Goal: Task Accomplishment & Management: Complete application form

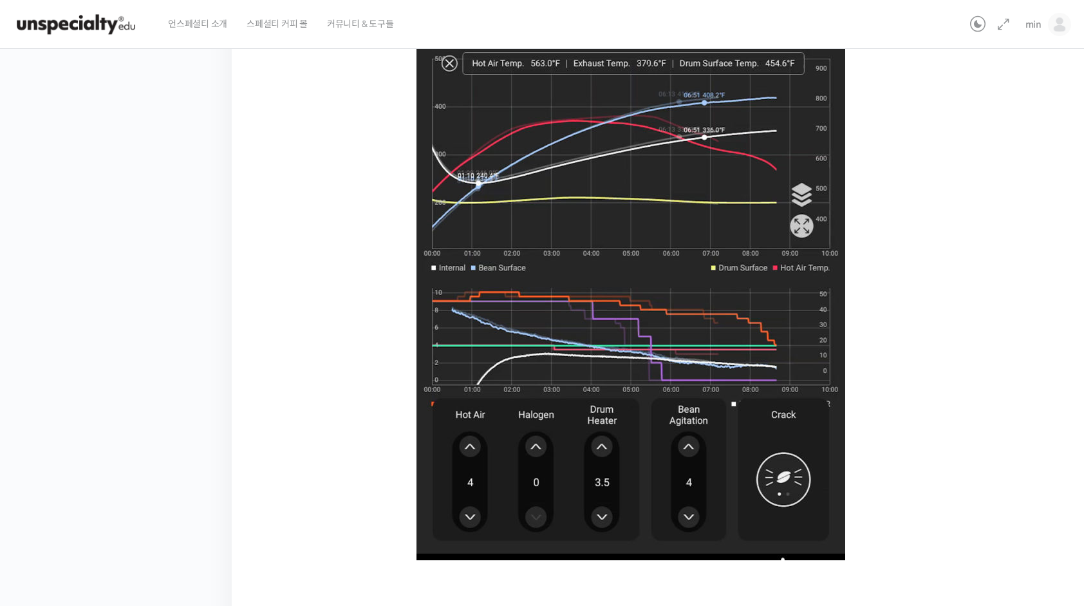
scroll to position [747, 0]
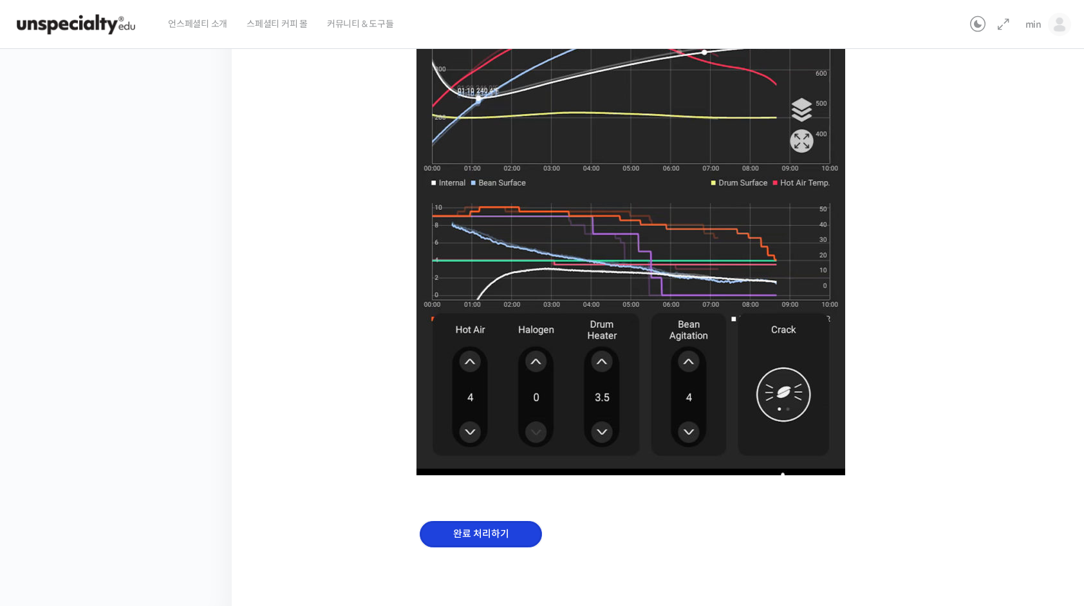
click at [482, 526] on input "완료 처리하기" at bounding box center [481, 534] width 122 height 26
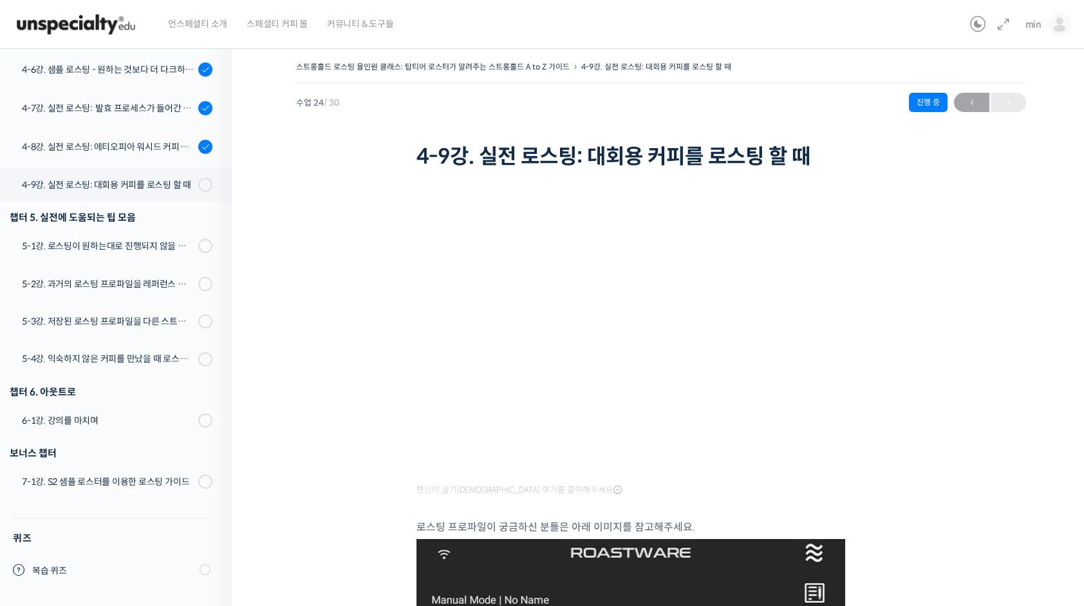
scroll to position [1049, 0]
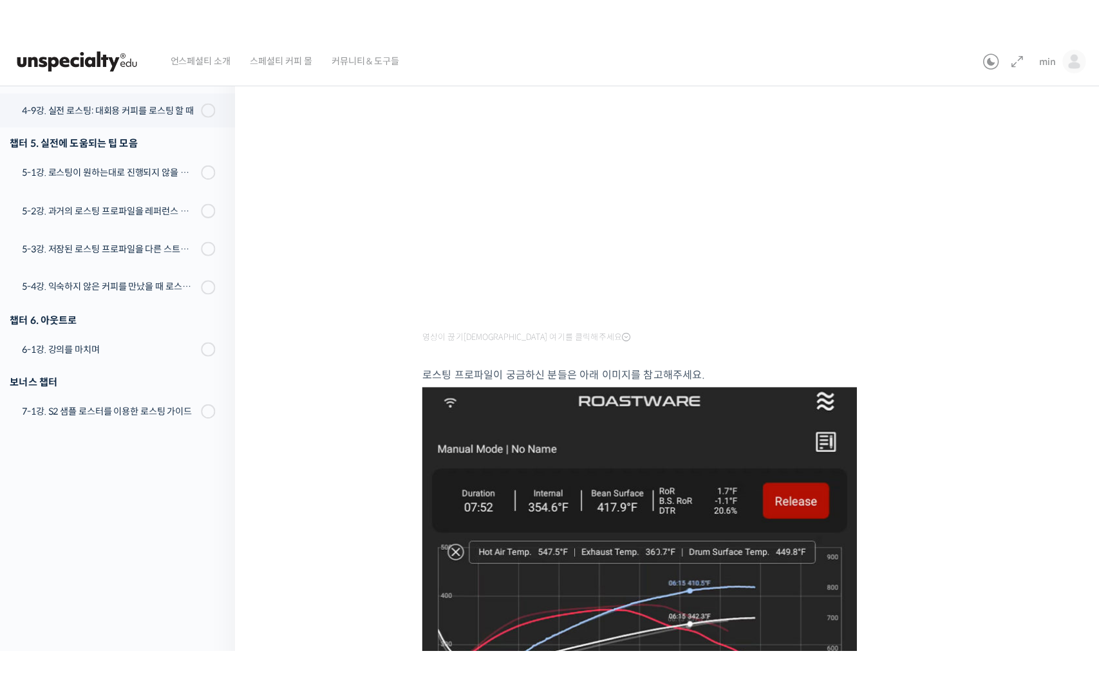
scroll to position [0, 0]
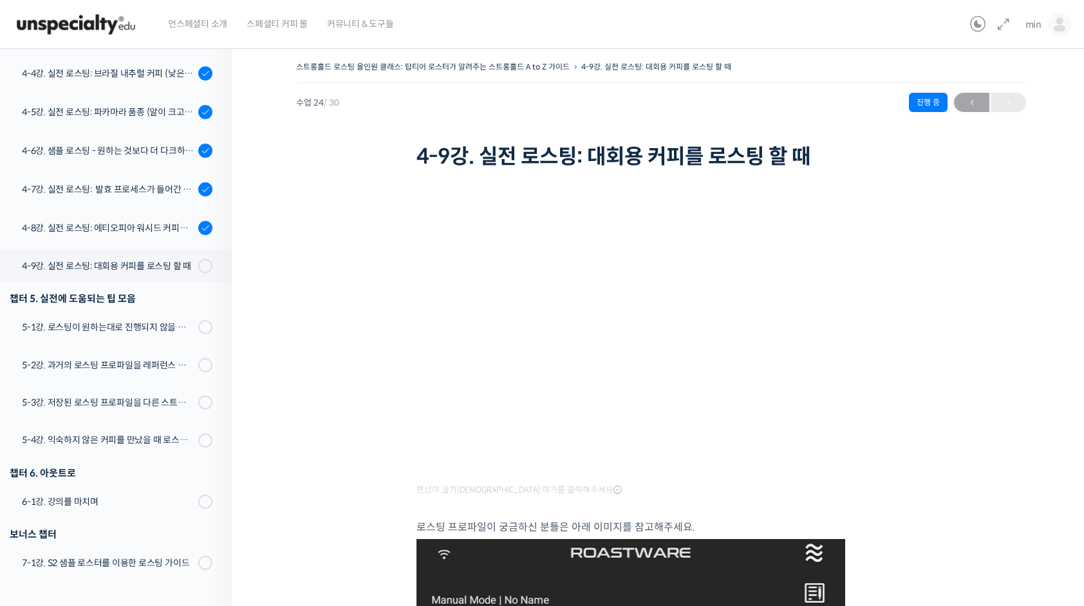
click at [731, 164] on h1 "4-9강. 실전 로스팅: 대회용 커피를 로스팅 할 때" at bounding box center [660, 156] width 489 height 24
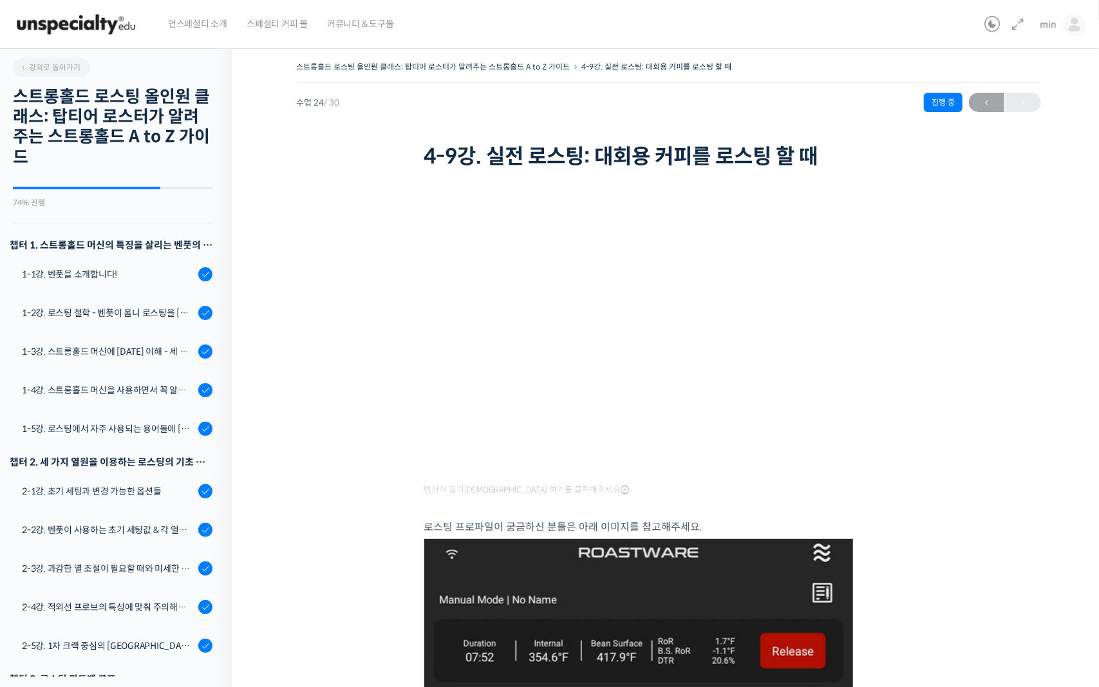
scroll to position [968, 0]
